Goal: Information Seeking & Learning: Learn about a topic

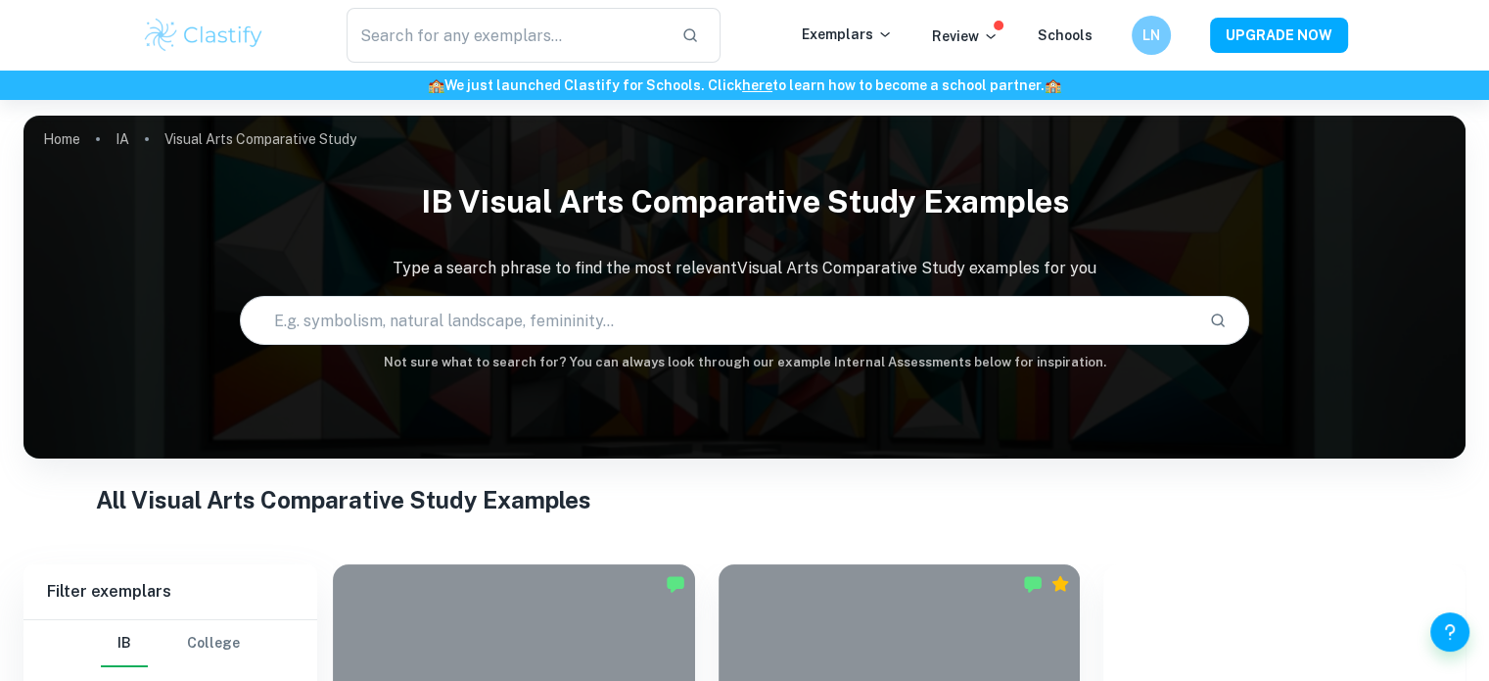
checkbox input "true"
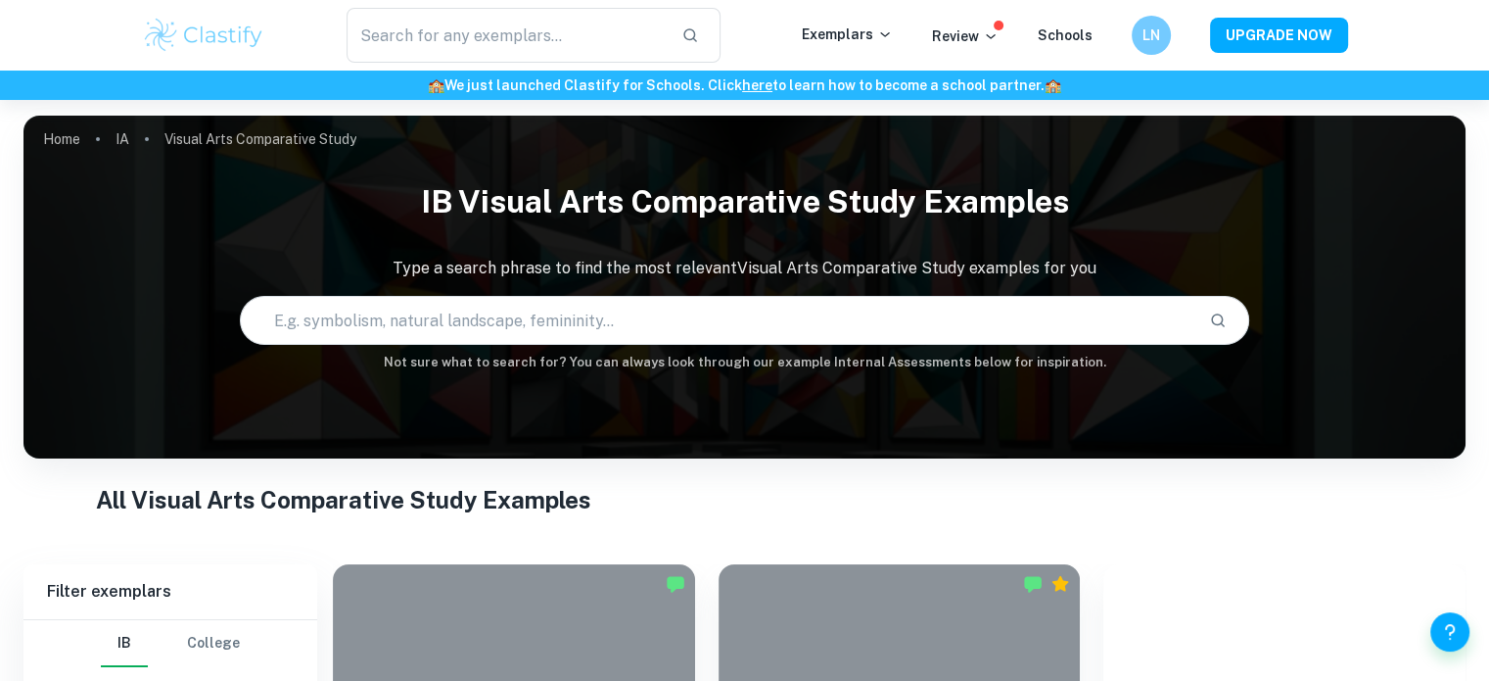
click at [501, 210] on h1 "IB Visual Arts Comparative Study examples" at bounding box center [744, 201] width 1442 height 63
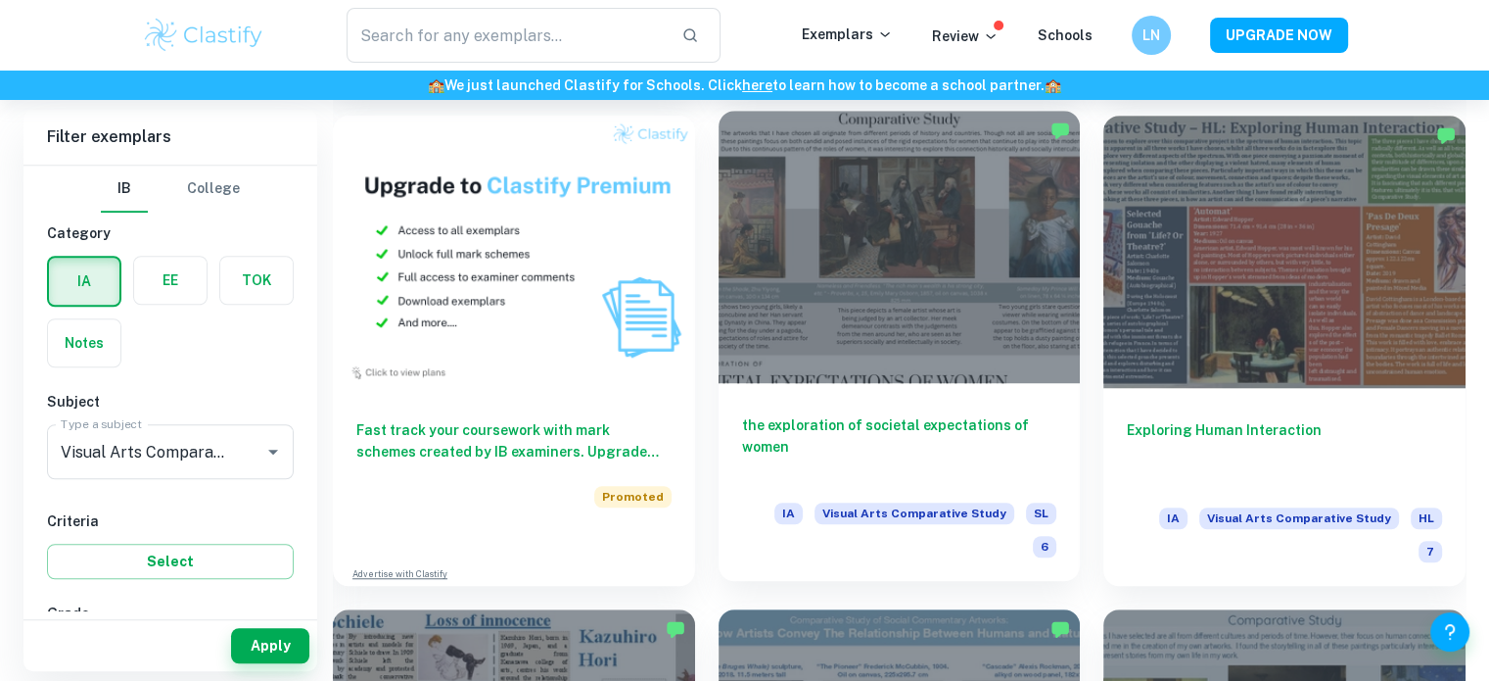
scroll to position [1435, 0]
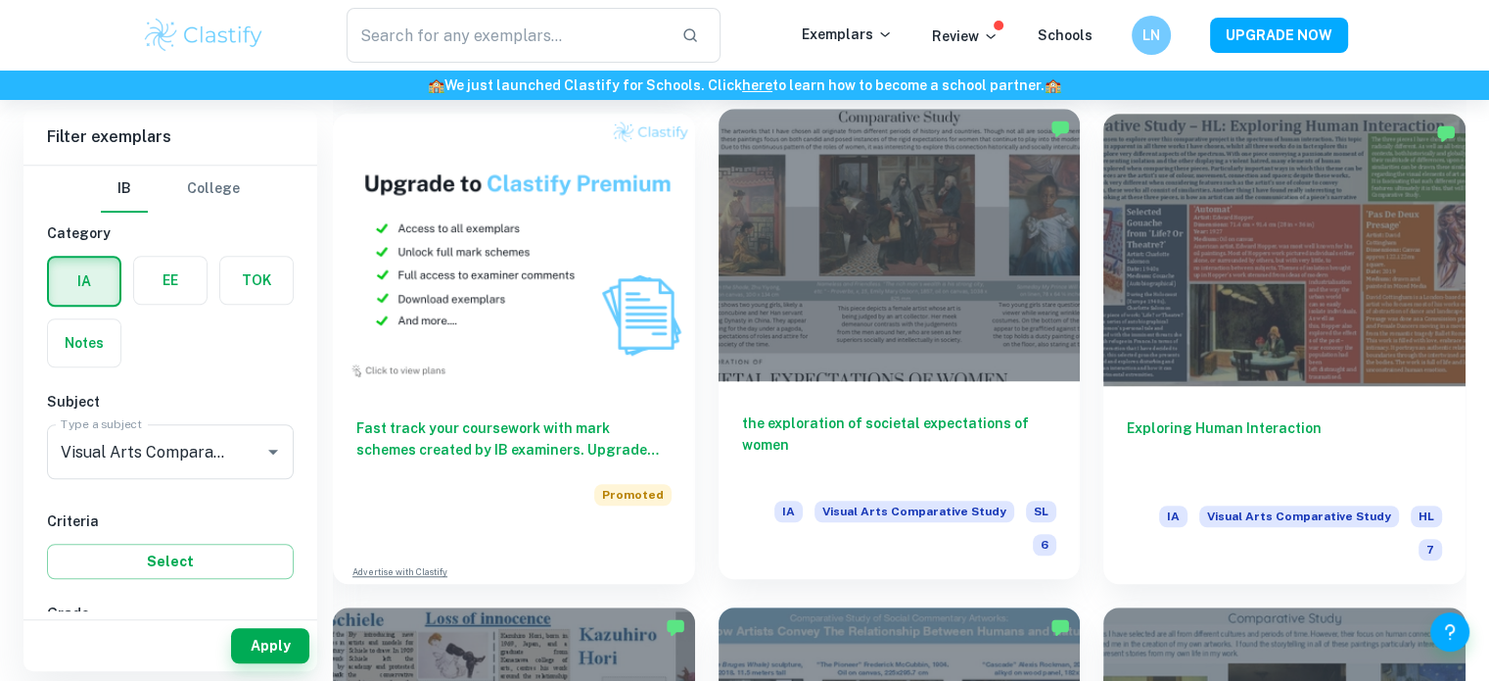
click at [942, 269] on div at bounding box center [900, 244] width 362 height 271
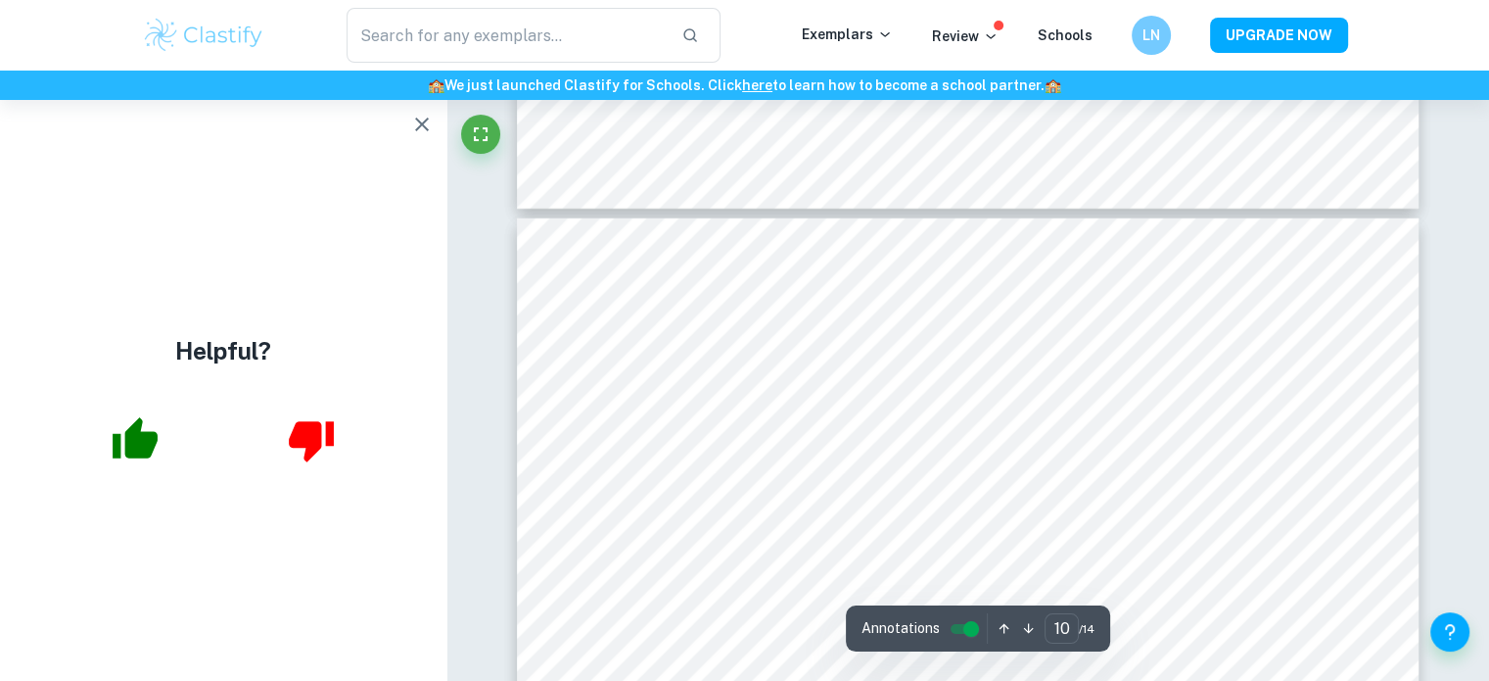
scroll to position [5917, 0]
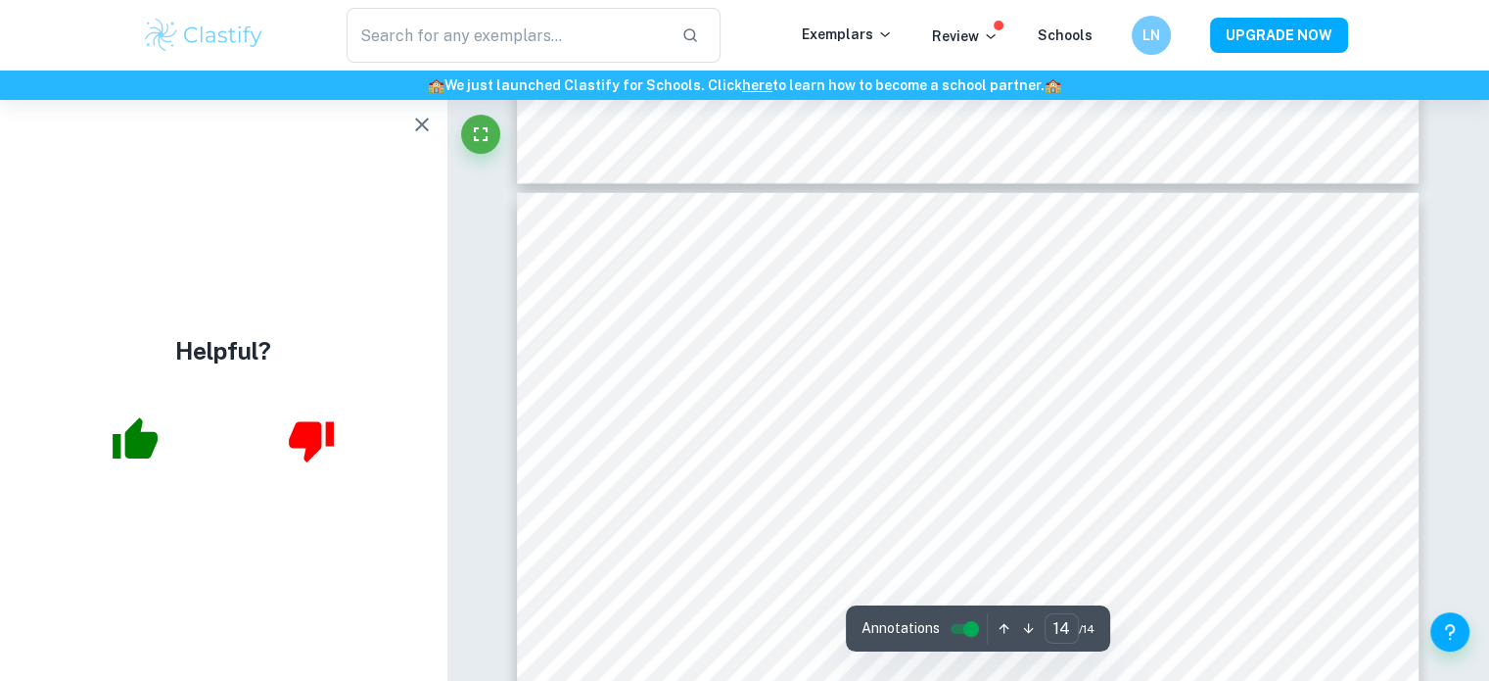
type input "13"
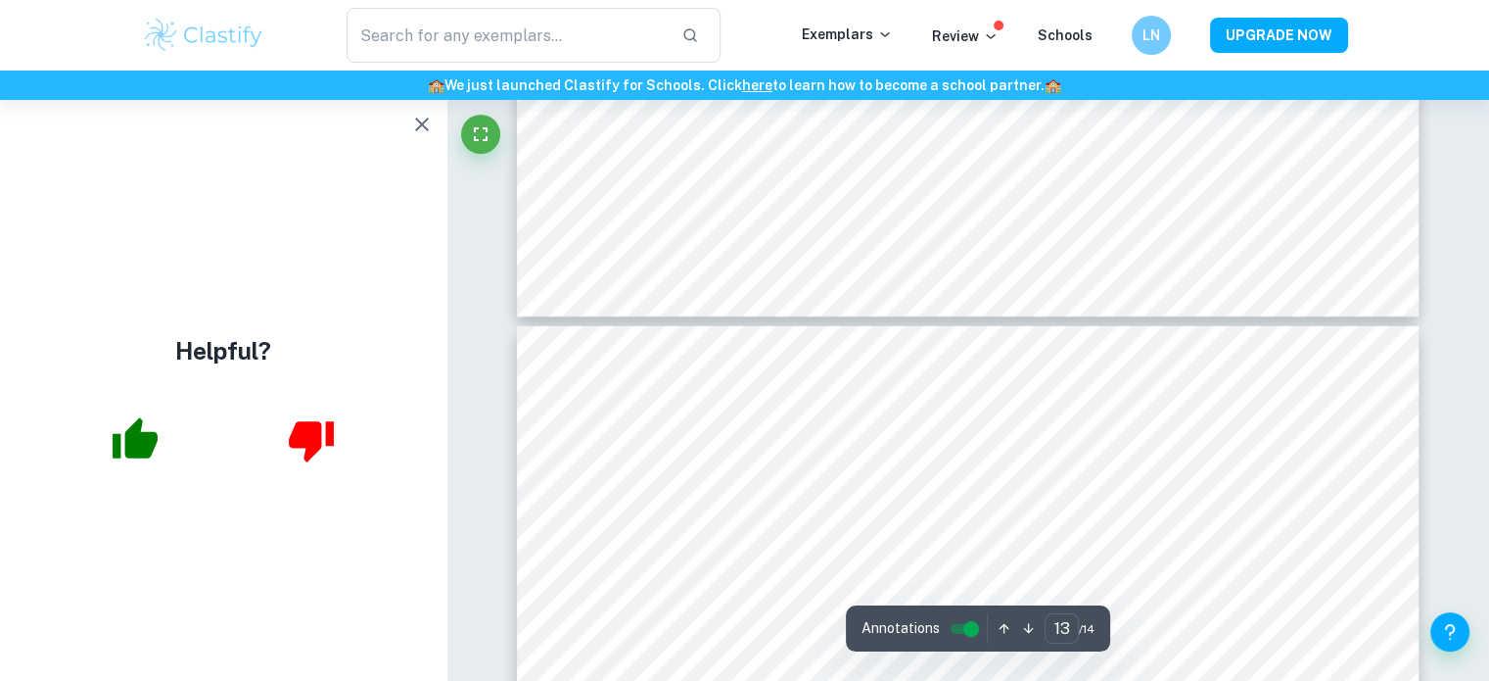
scroll to position [7557, 0]
